Goal: Check status

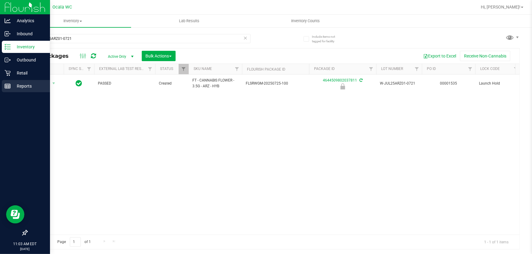
click at [11, 83] on p "Reports" at bounding box center [29, 86] width 37 height 7
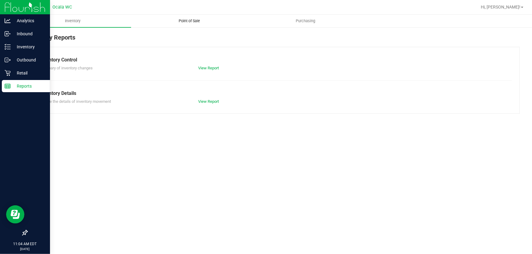
click at [194, 18] on span "Point of Sale" at bounding box center [189, 20] width 38 height 5
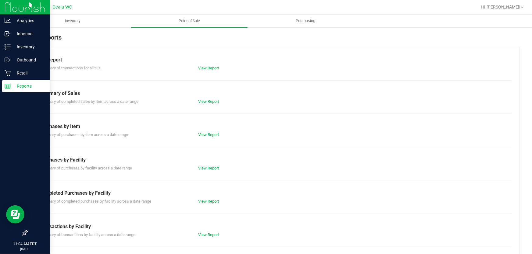
click at [207, 66] on link "View Report" at bounding box center [208, 68] width 21 height 5
